Goal: Task Accomplishment & Management: Manage account settings

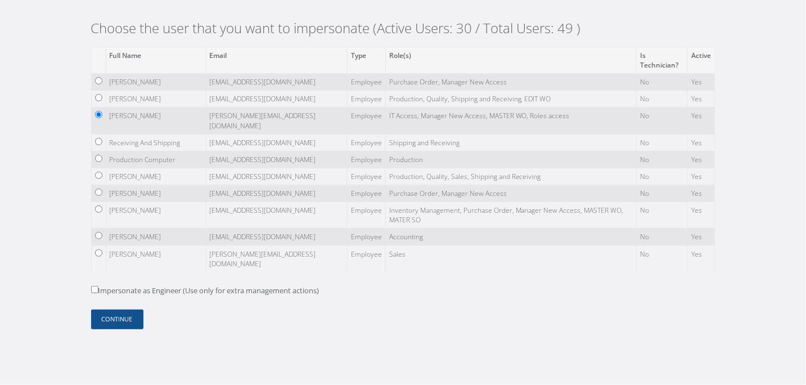
click at [89, 288] on div "Full Name Email Type Role(s) Is Technician? Active Francisco Zapata francisco@c…" at bounding box center [403, 188] width 641 height 282
click at [92, 290] on input "Impersonate as Engineer (Use only for extra management actions)" at bounding box center [94, 289] width 7 height 7
checkbox input "true"
click at [111, 320] on button "Continue" at bounding box center [117, 319] width 52 height 20
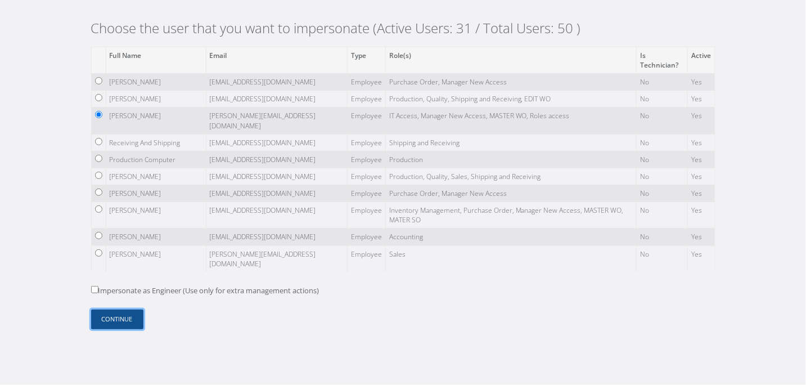
click at [122, 323] on button "Continue" at bounding box center [117, 319] width 52 height 20
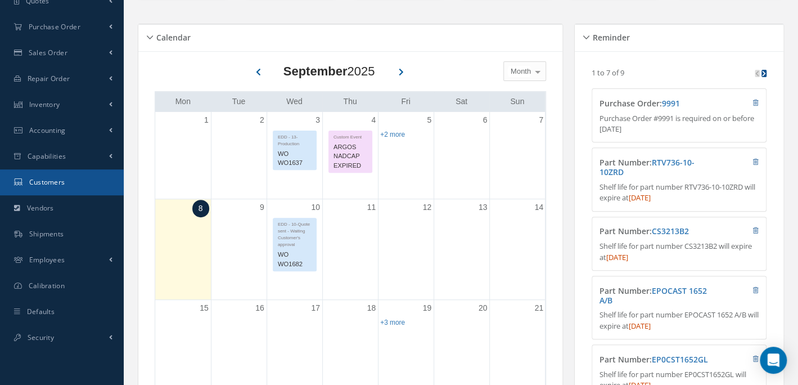
scroll to position [169, 0]
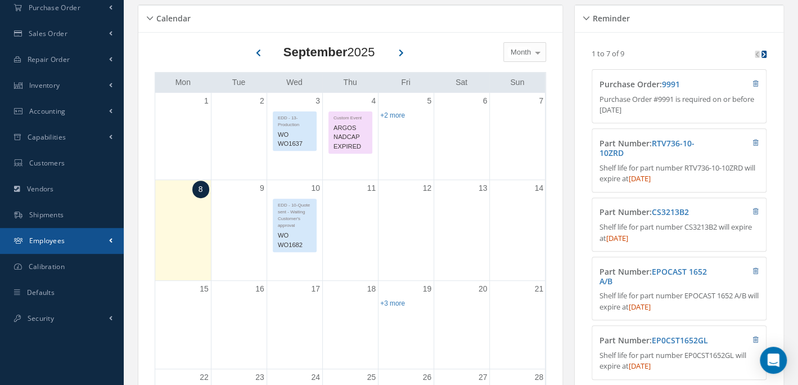
click at [74, 234] on link "Employees" at bounding box center [62, 241] width 124 height 26
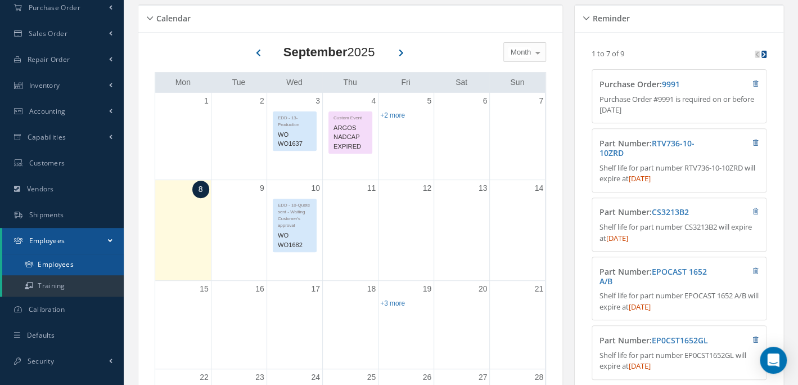
click at [82, 260] on link "Employees" at bounding box center [62, 264] width 121 height 21
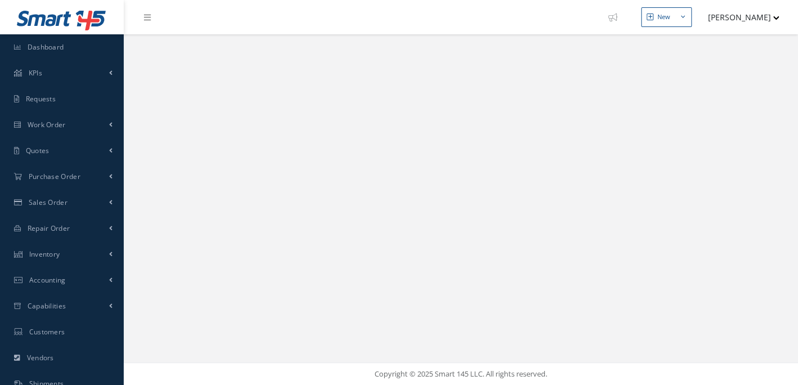
select select "25"
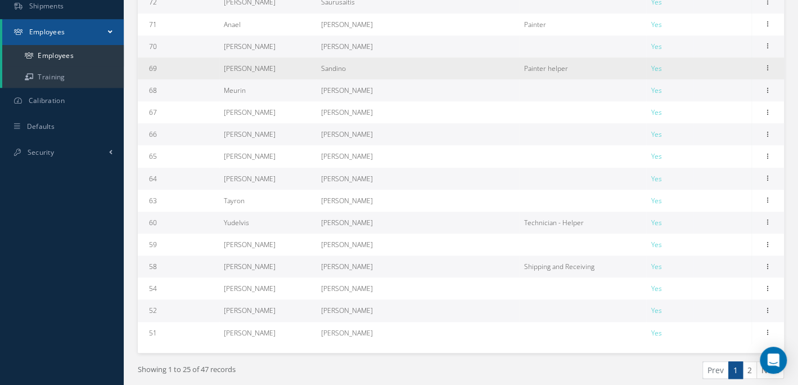
scroll to position [421, 0]
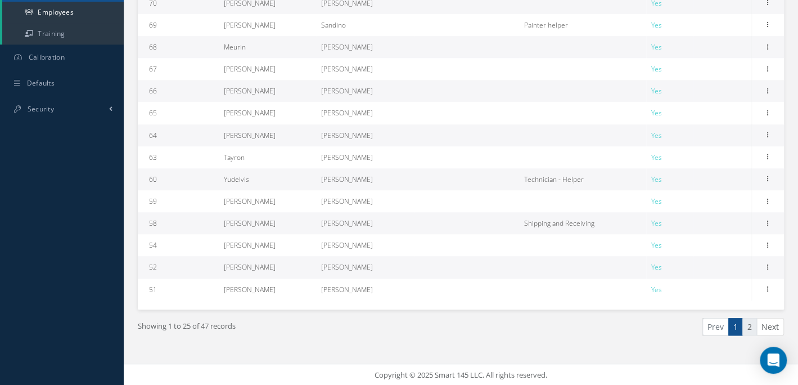
click at [753, 324] on link "2" at bounding box center [749, 326] width 15 height 17
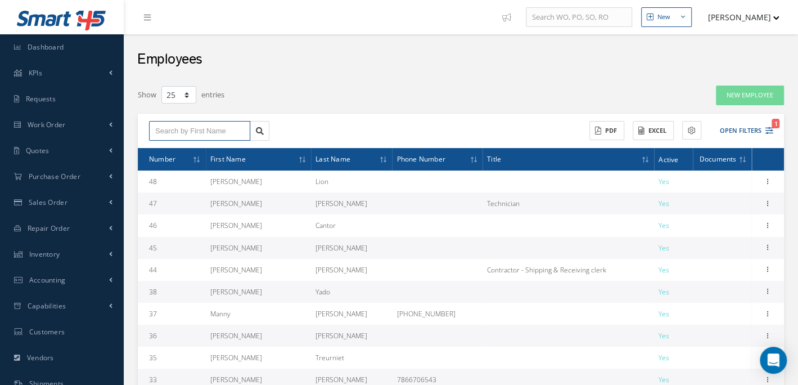
click at [205, 128] on input "text" at bounding box center [199, 131] width 101 height 20
type input "raudel"
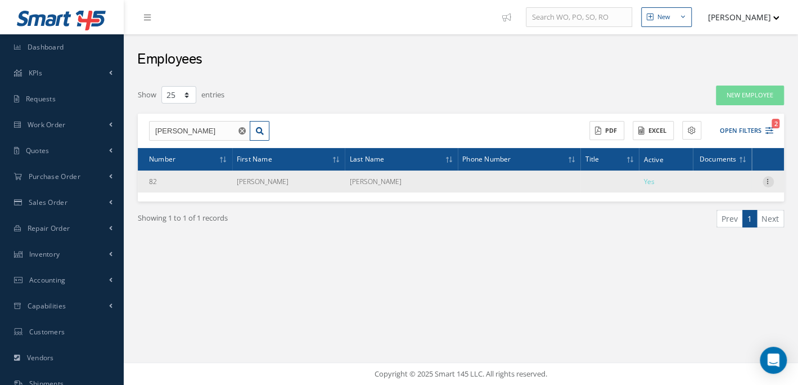
click at [767, 184] on icon at bounding box center [767, 180] width 11 height 9
click at [766, 183] on icon at bounding box center [767, 180] width 11 height 9
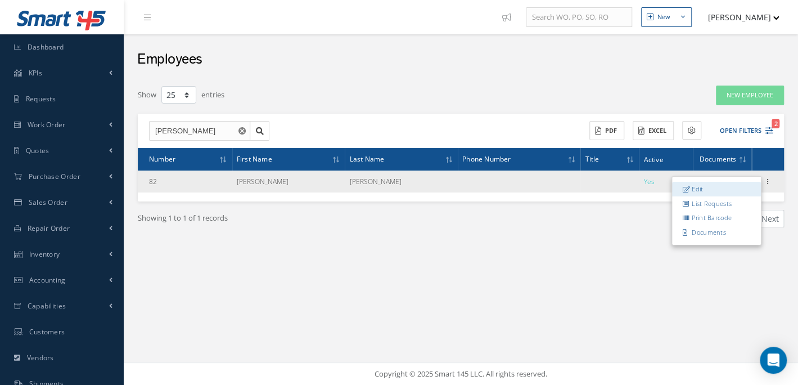
click at [722, 188] on link "Edit" at bounding box center [716, 189] width 89 height 15
type input "Raudel"
type input "Hernandez"
type input "82"
type input "rhernandez@cascomposite.com"
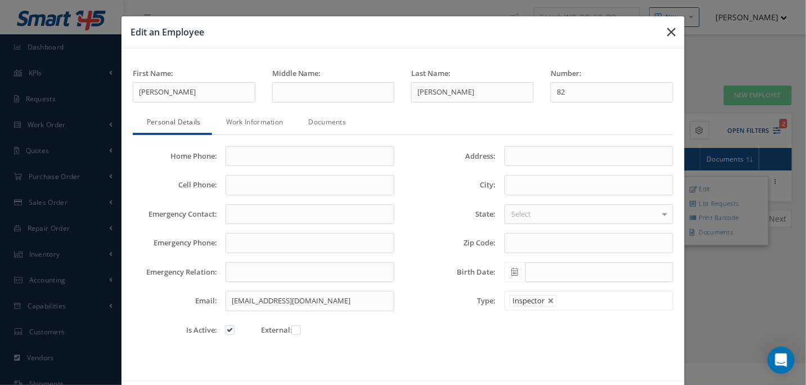
click at [668, 30] on icon "button" at bounding box center [671, 31] width 8 height 13
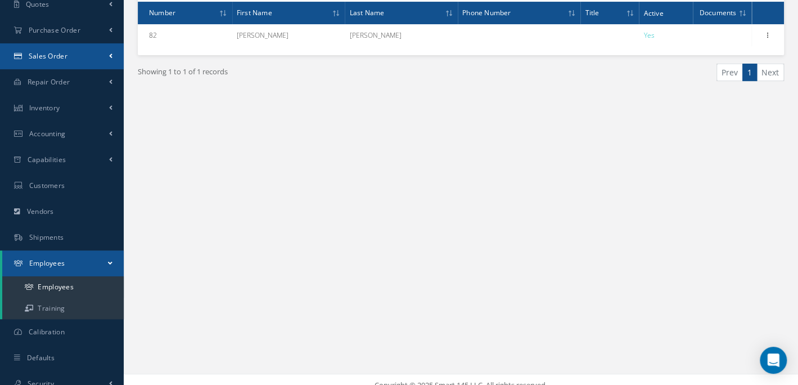
scroll to position [157, 0]
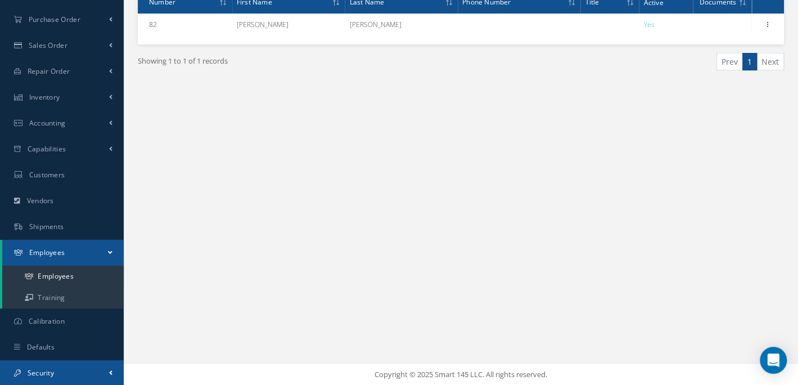
click at [75, 365] on link "Security" at bounding box center [62, 373] width 124 height 26
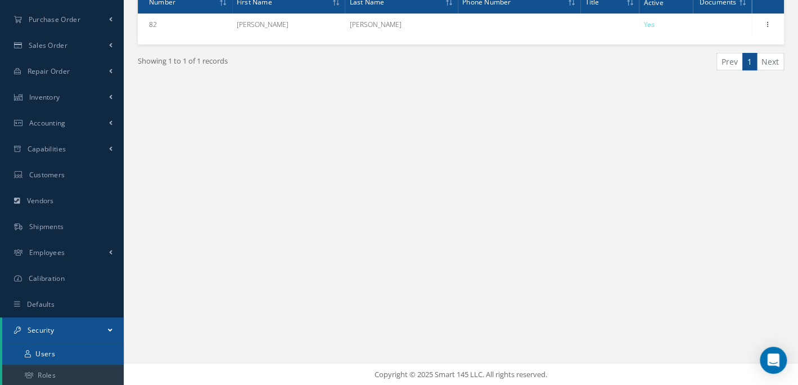
click at [75, 358] on link "Users" at bounding box center [62, 353] width 121 height 21
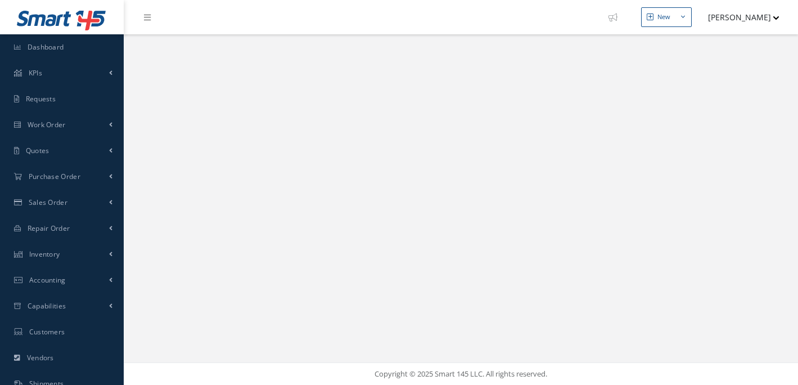
select select "25"
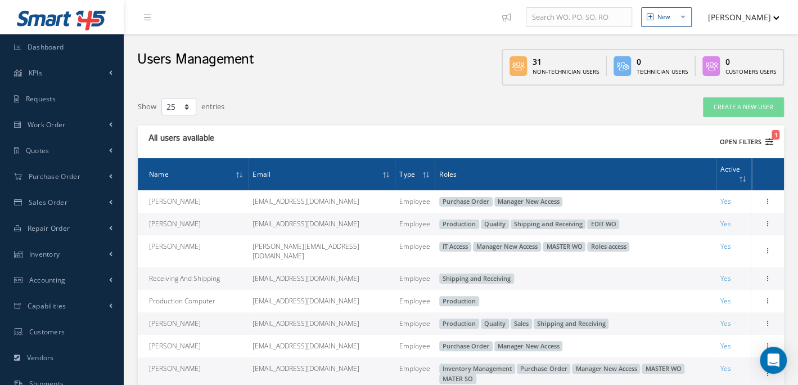
click at [745, 142] on button "Open Filters 1" at bounding box center [741, 142] width 64 height 19
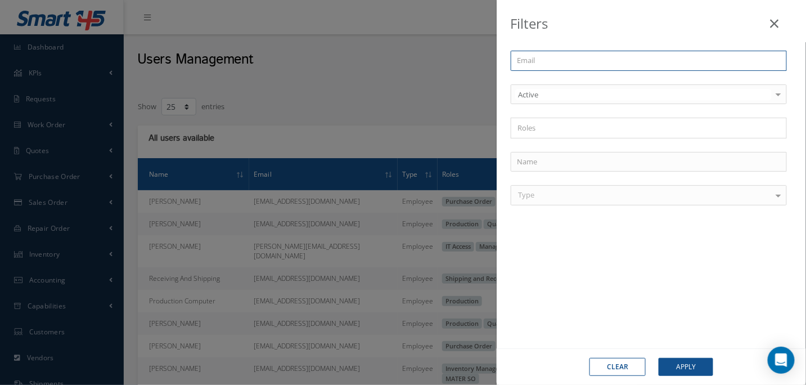
click at [572, 61] on input "text" at bounding box center [648, 61] width 276 height 20
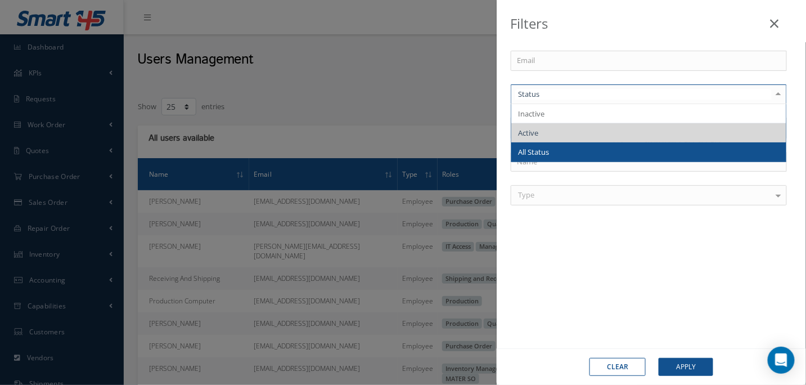
click at [560, 252] on div "Email Inactive Active All Status No elements found. List is empty. × Loading...…" at bounding box center [650, 201] width 309 height 346
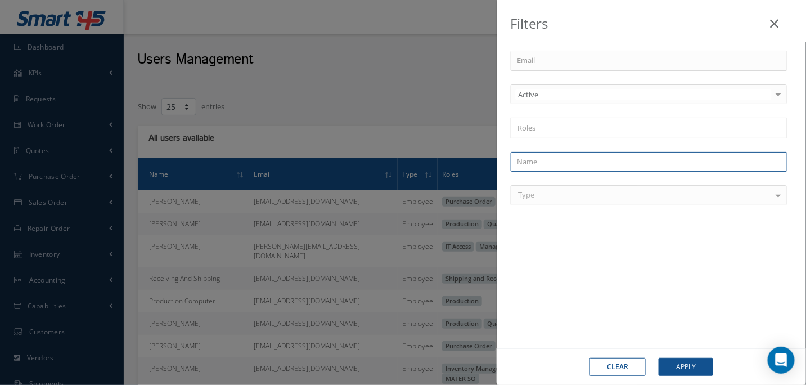
click at [556, 161] on input "text" at bounding box center [648, 162] width 276 height 20
type input "raudel"
click at [658, 358] on button "Apply" at bounding box center [685, 367] width 55 height 18
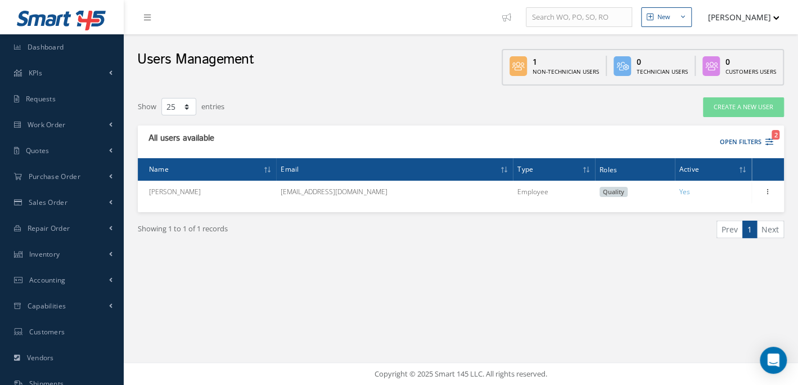
click at [772, 21] on button "[PERSON_NAME]" at bounding box center [738, 17] width 82 height 22
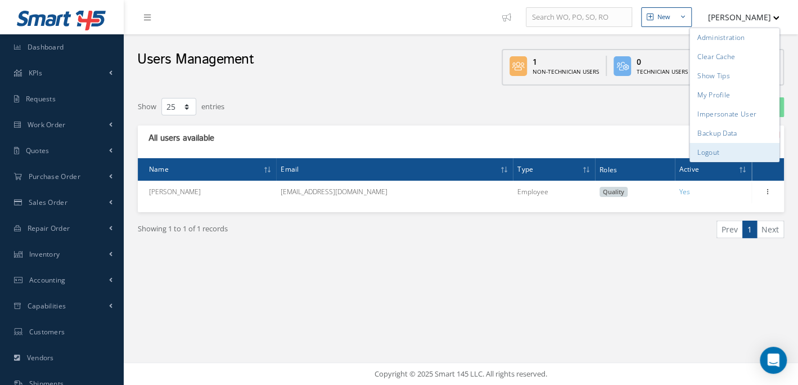
click at [699, 153] on link "Logout" at bounding box center [734, 152] width 90 height 19
